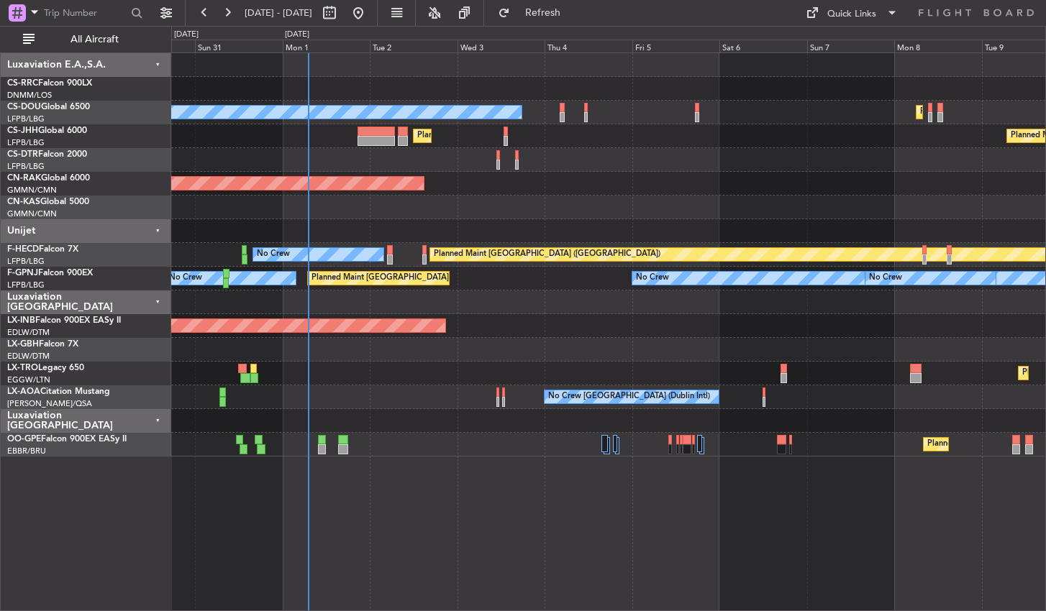
click at [563, 500] on div "Planned Maint [GEOGRAPHIC_DATA] ([GEOGRAPHIC_DATA]) Planned Maint [GEOGRAPHIC_D…" at bounding box center [608, 332] width 875 height 559
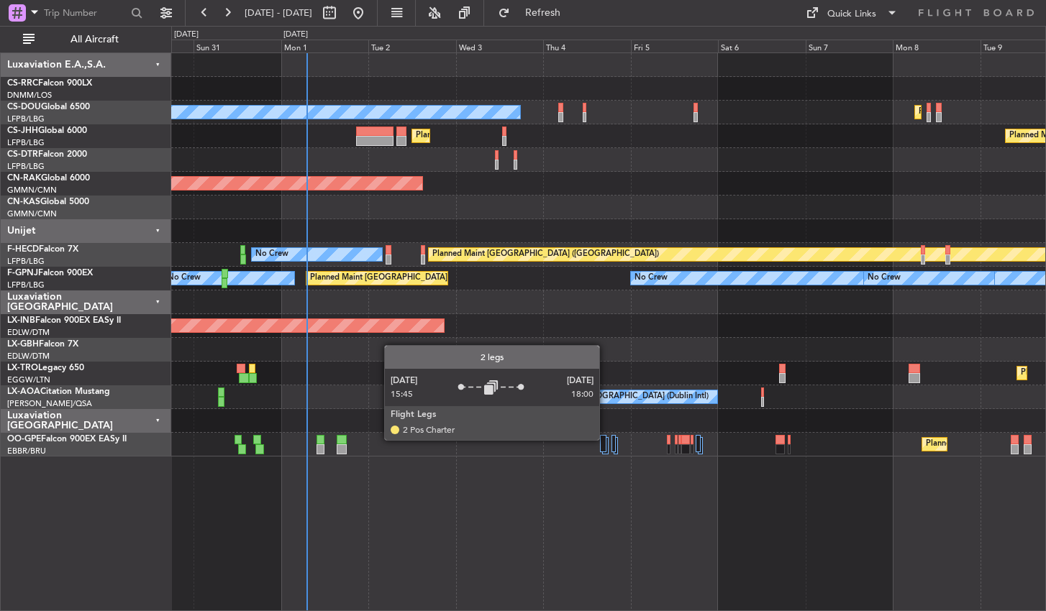
click at [606, 439] on div at bounding box center [603, 443] width 6 height 17
click at [604, 445] on div at bounding box center [603, 443] width 6 height 17
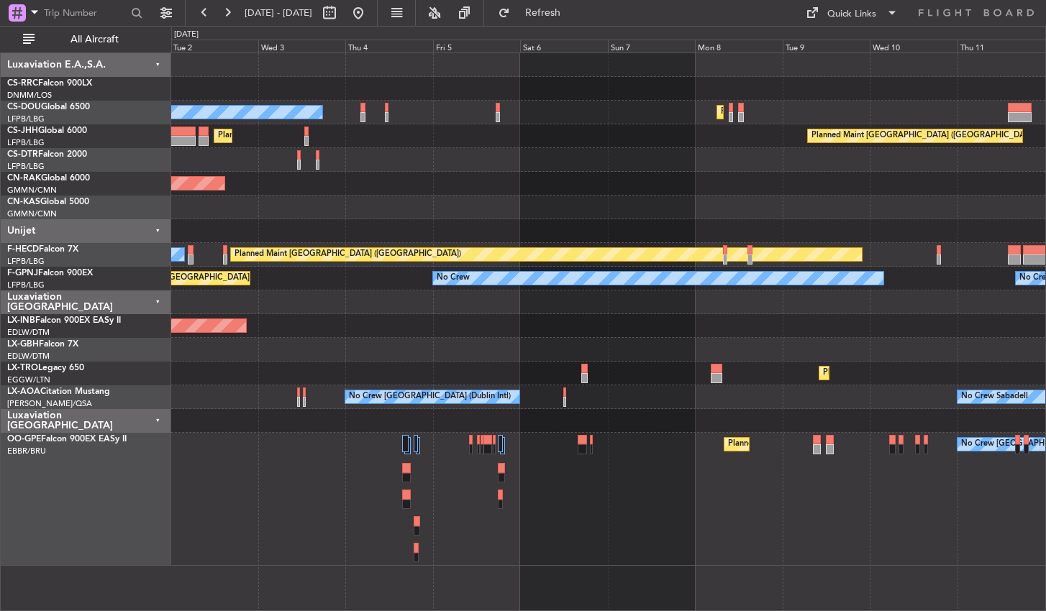
click at [573, 553] on div "Planned Maint [GEOGRAPHIC_DATA] ([GEOGRAPHIC_DATA] National) No Crew [GEOGRAPHI…" at bounding box center [608, 499] width 874 height 133
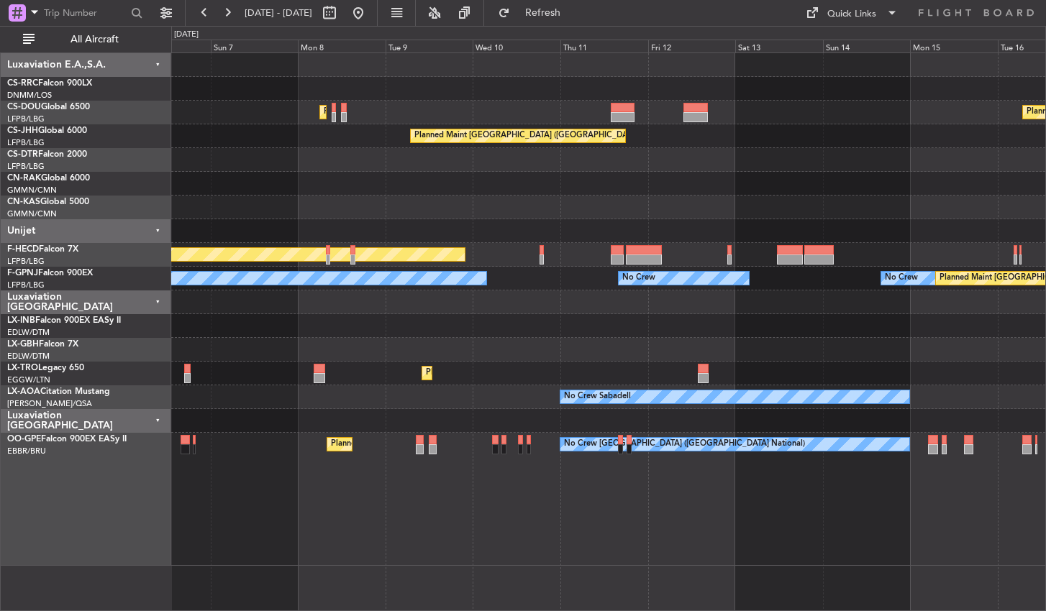
click at [529, 564] on div "Planned Maint [GEOGRAPHIC_DATA] ([GEOGRAPHIC_DATA] National) No Crew [GEOGRAPHI…" at bounding box center [608, 499] width 874 height 133
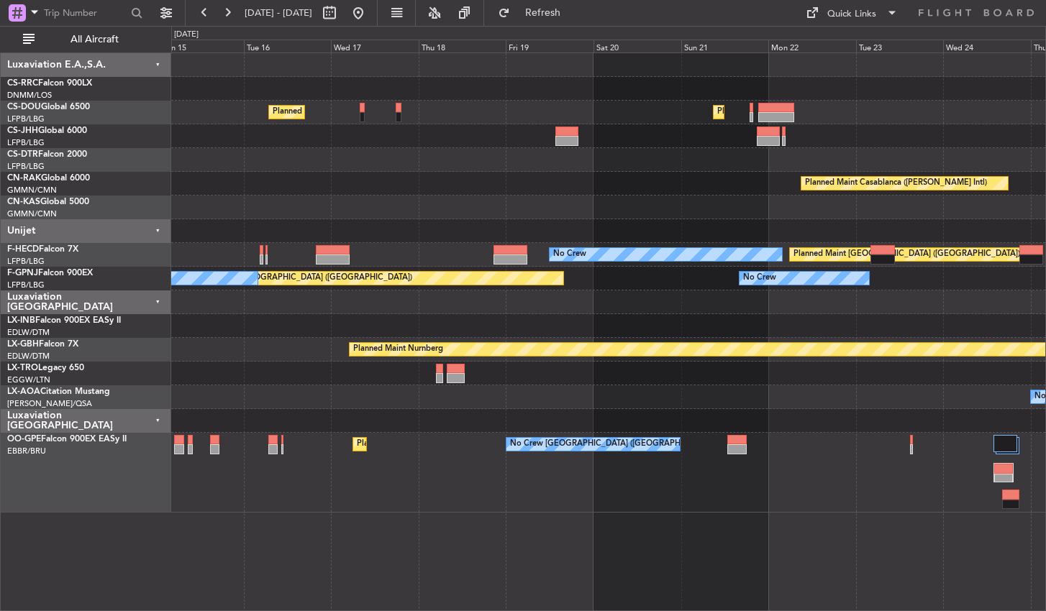
click at [284, 528] on div "Planned Maint [GEOGRAPHIC_DATA] ([GEOGRAPHIC_DATA]) Planned Maint [GEOGRAPHIC_D…" at bounding box center [608, 332] width 875 height 559
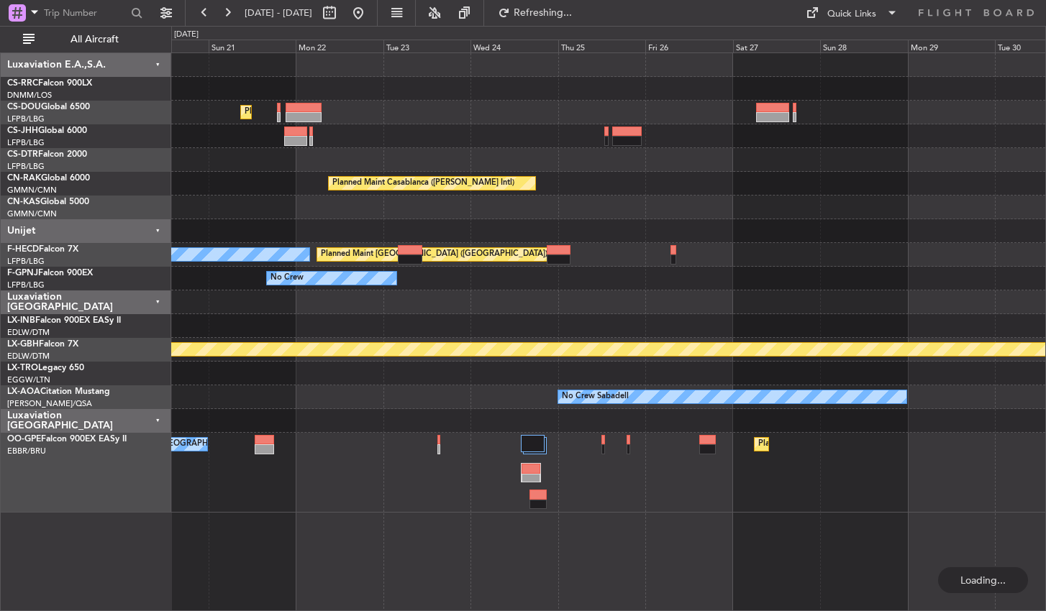
click at [369, 532] on div "Planned Maint [GEOGRAPHIC_DATA] ([GEOGRAPHIC_DATA]) Planned Maint Casablanca ([…" at bounding box center [608, 332] width 875 height 559
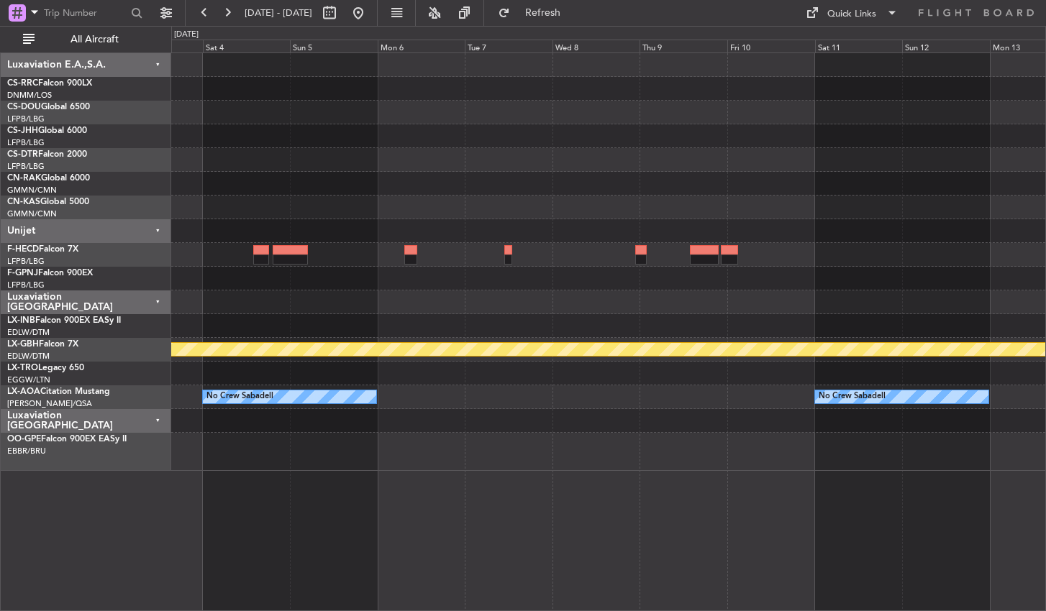
click at [365, 479] on div "Planned Maint Nurnberg No Crew Sabadell No Crew Sabadell" at bounding box center [608, 332] width 875 height 559
click at [370, 13] on button at bounding box center [358, 12] width 23 height 23
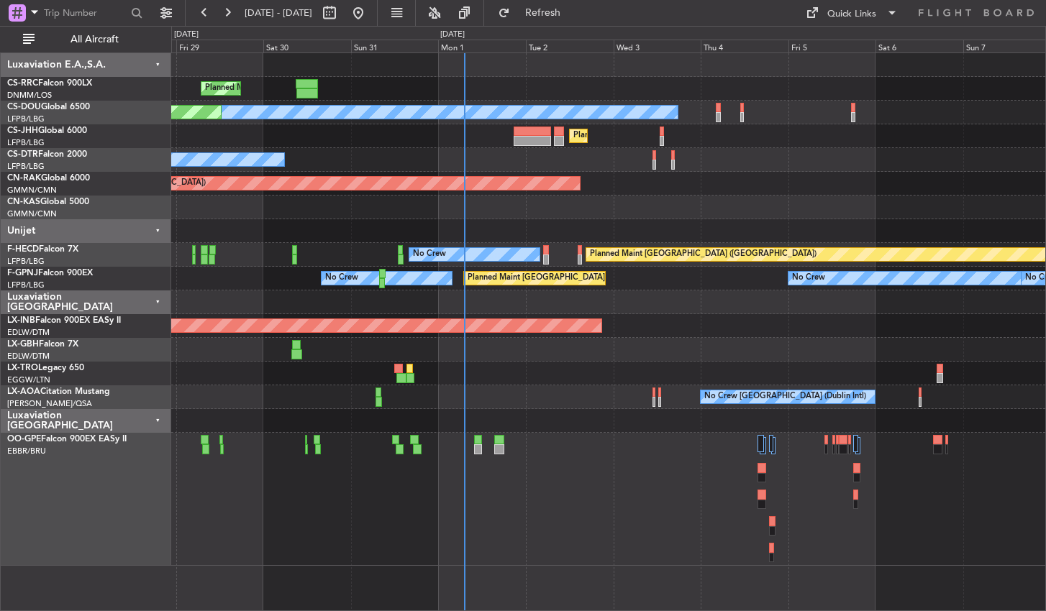
click at [472, 575] on div "Planned Maint [GEOGRAPHIC_DATA] ([GEOGRAPHIC_DATA]) Planned Maint [GEOGRAPHIC_D…" at bounding box center [608, 332] width 875 height 559
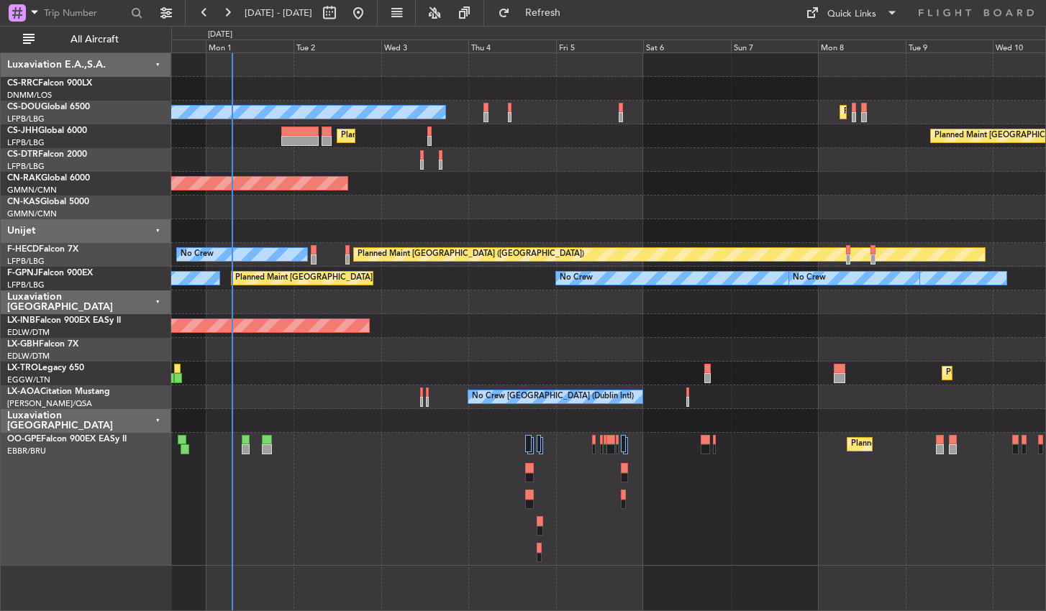
click at [673, 193] on div "Planned Maint [GEOGRAPHIC_DATA] ([GEOGRAPHIC_DATA])" at bounding box center [608, 184] width 874 height 24
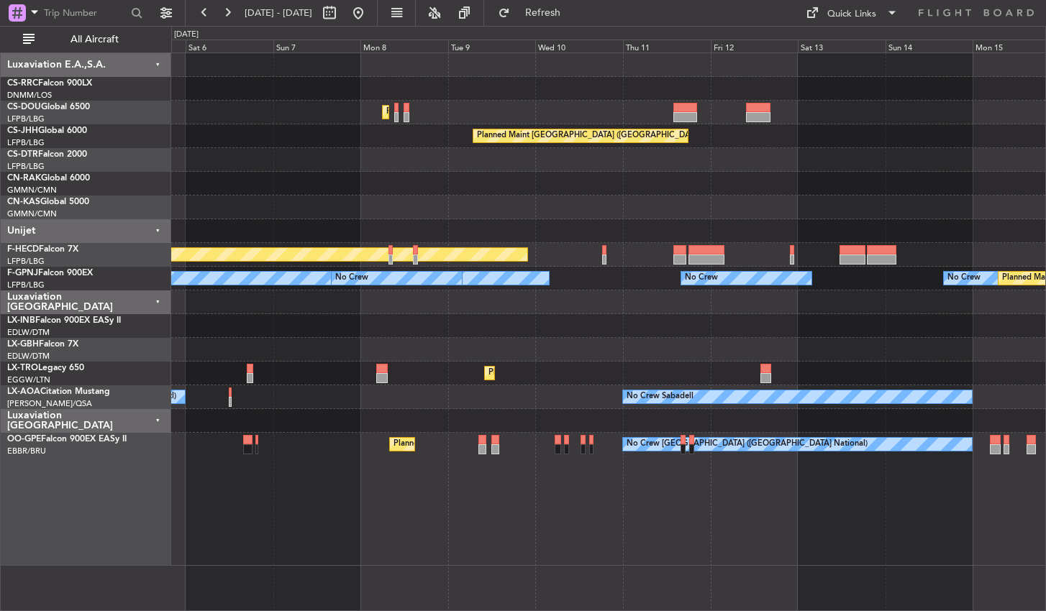
click at [377, 536] on div "Planned Maint [GEOGRAPHIC_DATA] ([GEOGRAPHIC_DATA] National) No Crew [GEOGRAPHI…" at bounding box center [608, 499] width 874 height 133
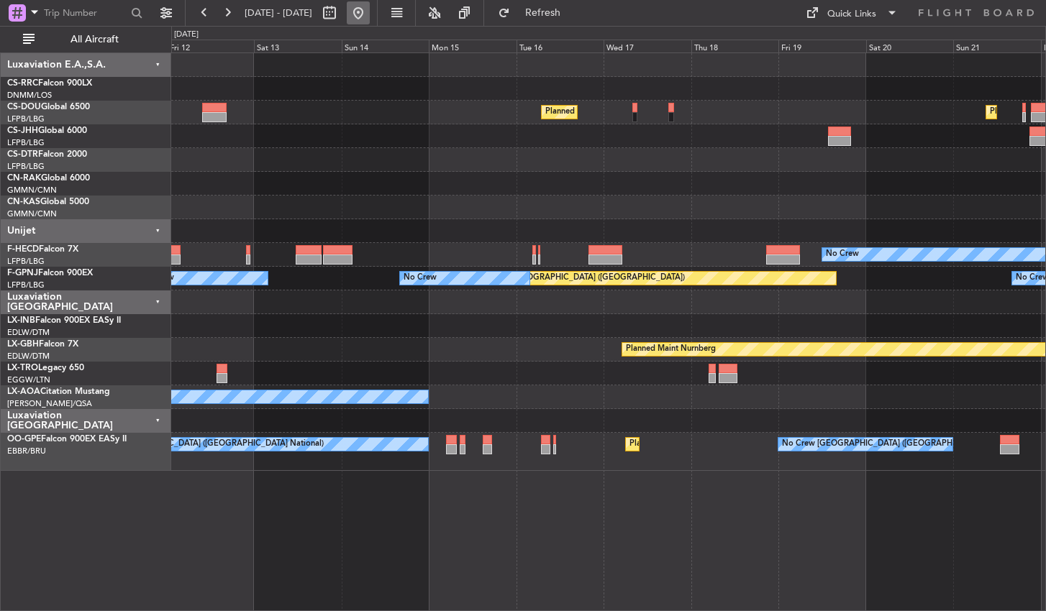
click at [370, 11] on button at bounding box center [358, 12] width 23 height 23
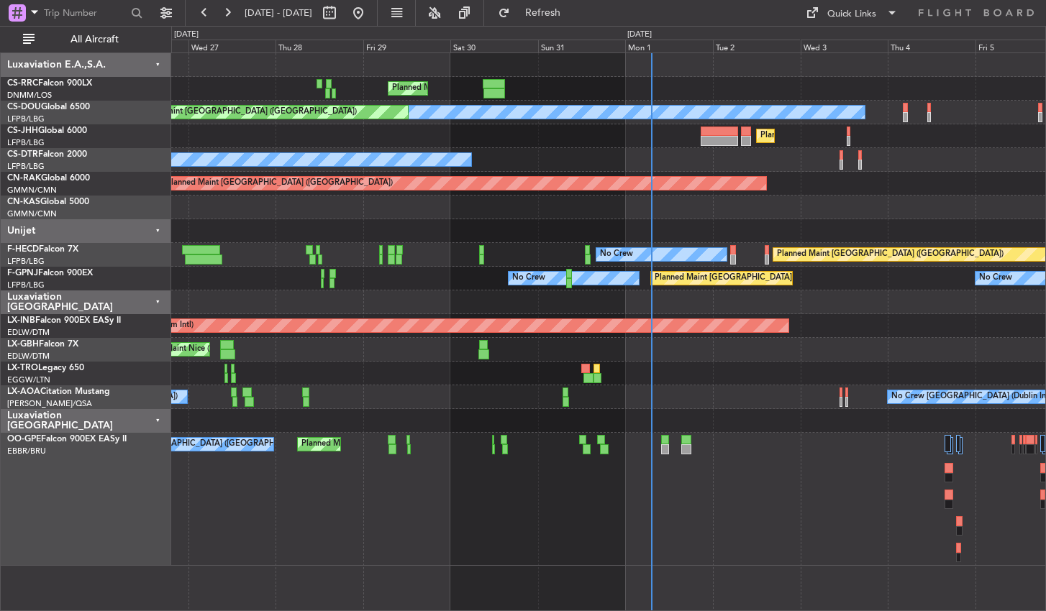
click at [801, 480] on div "Planned Maint [GEOGRAPHIC_DATA] ([GEOGRAPHIC_DATA] National) No Crew [GEOGRAPHI…" at bounding box center [608, 499] width 874 height 133
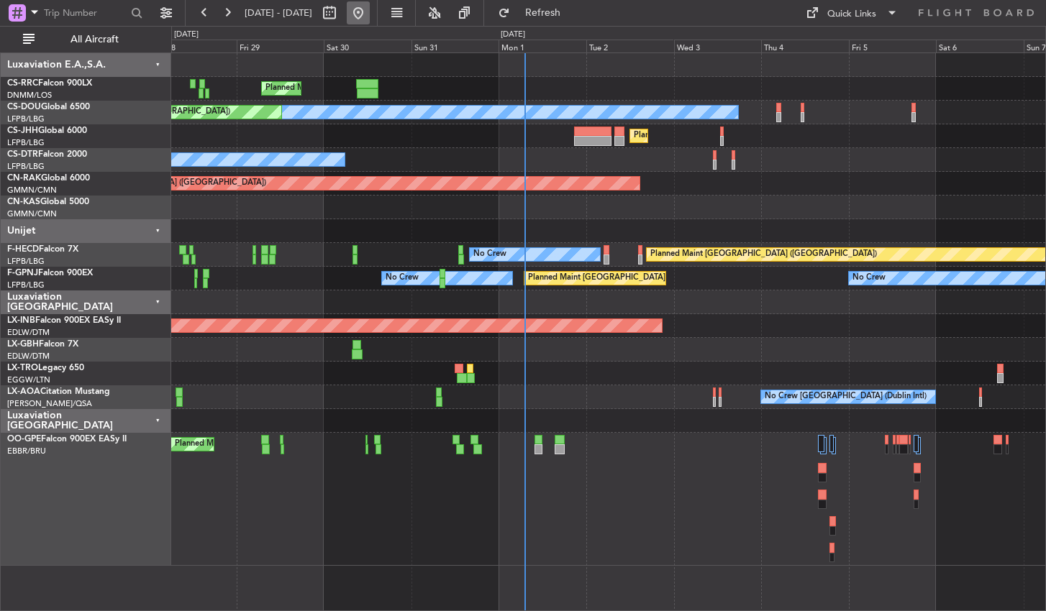
click at [370, 22] on button at bounding box center [358, 12] width 23 height 23
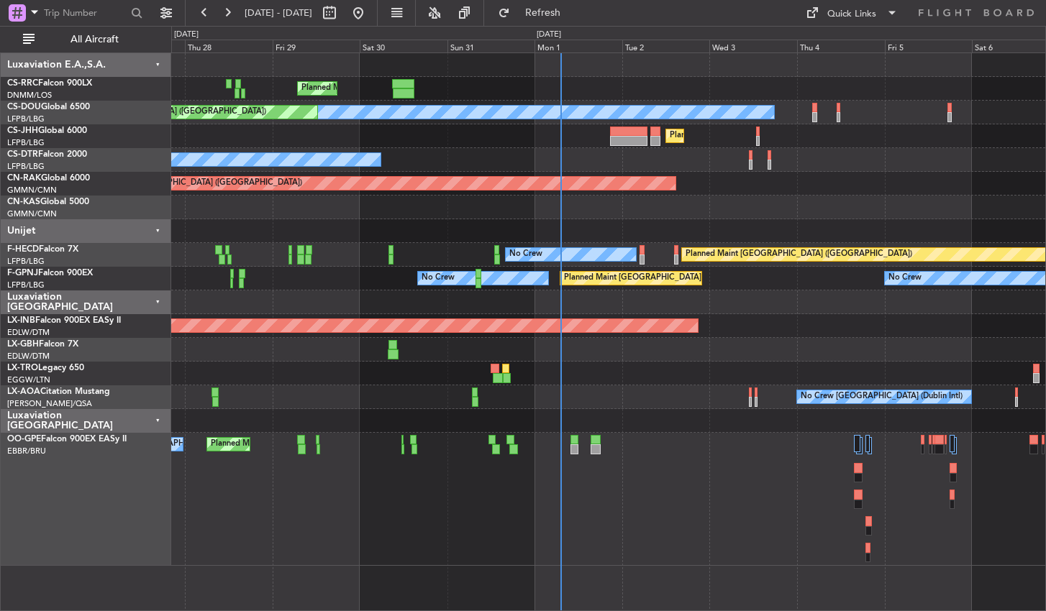
click at [672, 517] on div "Planned Maint [GEOGRAPHIC_DATA] ([GEOGRAPHIC_DATA] National) No Crew [GEOGRAPHI…" at bounding box center [608, 499] width 874 height 133
click at [370, 19] on button at bounding box center [358, 12] width 23 height 23
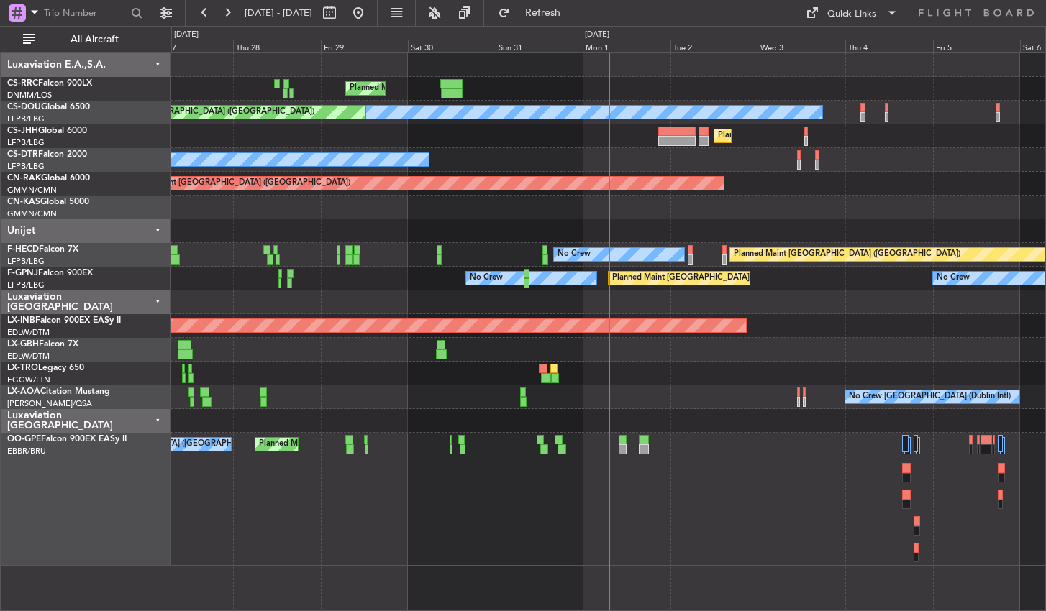
click at [657, 547] on div "Planned Maint [GEOGRAPHIC_DATA] ([GEOGRAPHIC_DATA] National) No Crew [GEOGRAPHI…" at bounding box center [608, 499] width 874 height 133
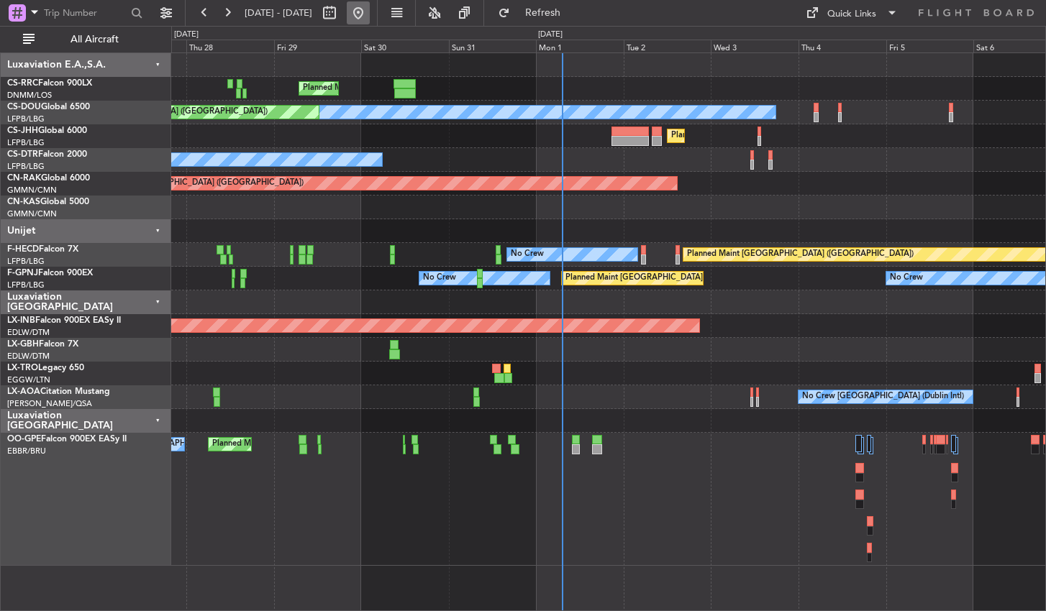
click at [370, 18] on button at bounding box center [358, 12] width 23 height 23
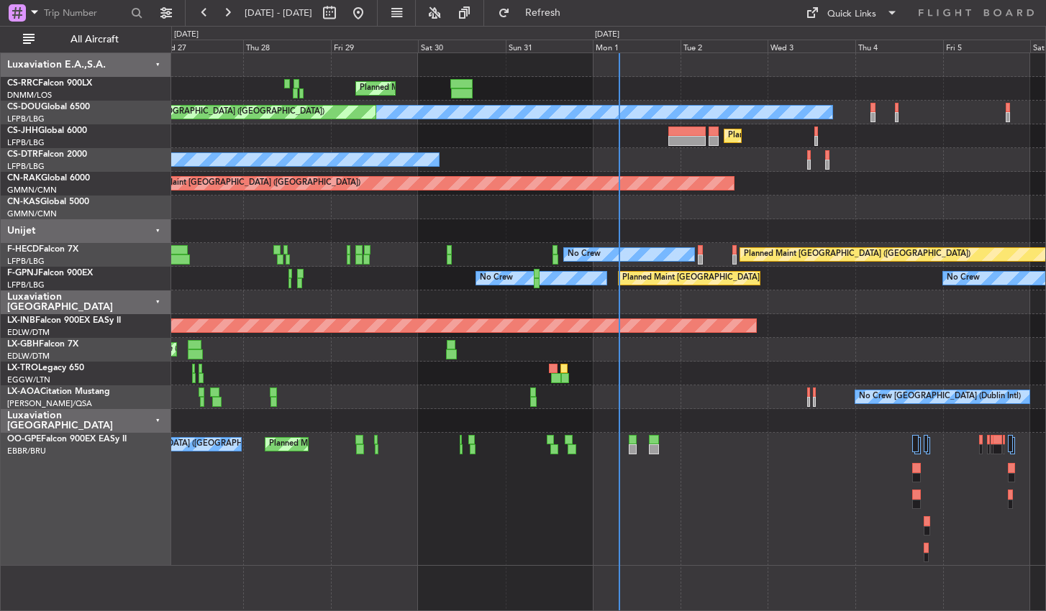
click at [644, 540] on div "Planned Maint [GEOGRAPHIC_DATA] ([GEOGRAPHIC_DATA] National) No Crew [GEOGRAPHI…" at bounding box center [608, 499] width 874 height 133
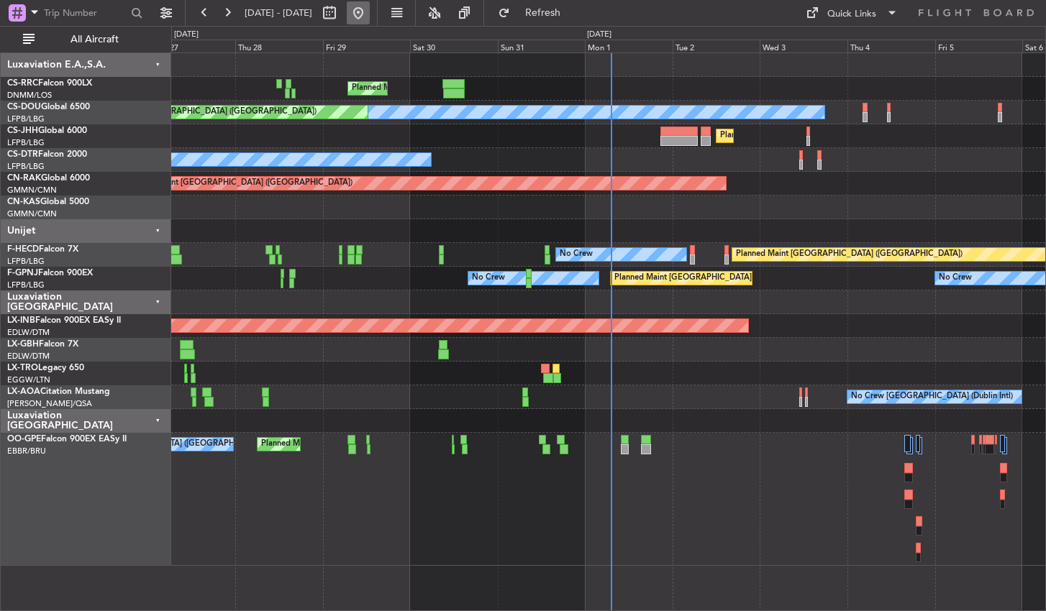
click at [370, 16] on button at bounding box center [358, 12] width 23 height 23
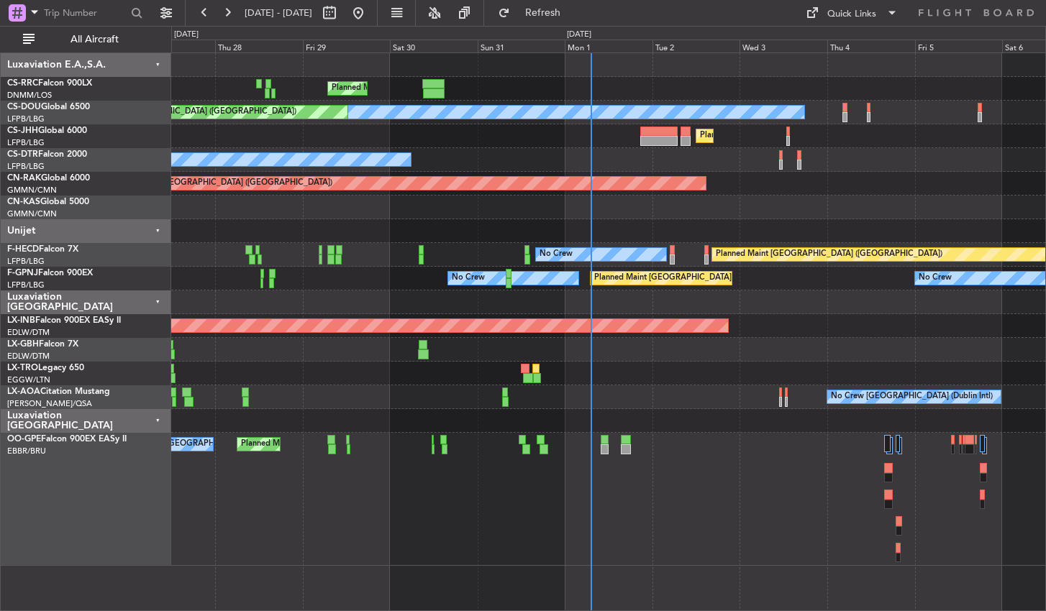
click at [489, 513] on div "Planned Maint [GEOGRAPHIC_DATA] ([GEOGRAPHIC_DATA] National) No Crew [GEOGRAPHI…" at bounding box center [608, 499] width 874 height 133
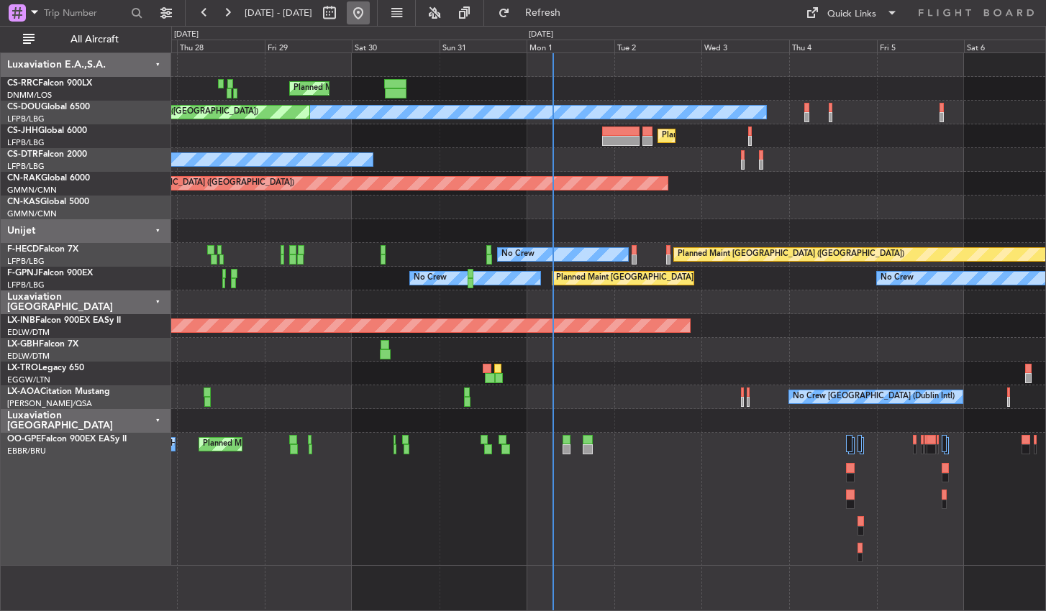
click at [370, 12] on button at bounding box center [358, 12] width 23 height 23
